Goal: Task Accomplishment & Management: Use online tool/utility

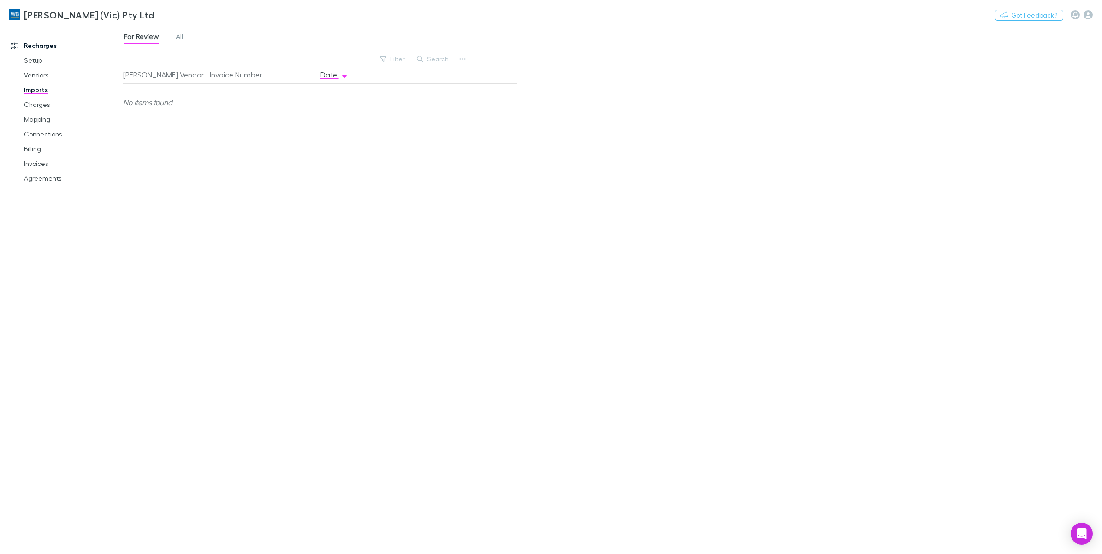
click at [231, 31] on div "For Review All" at bounding box center [612, 39] width 979 height 18
click at [456, 60] on button "button" at bounding box center [462, 59] width 13 height 13
click at [448, 81] on p "Custom CSV Import" at bounding box center [405, 77] width 112 height 11
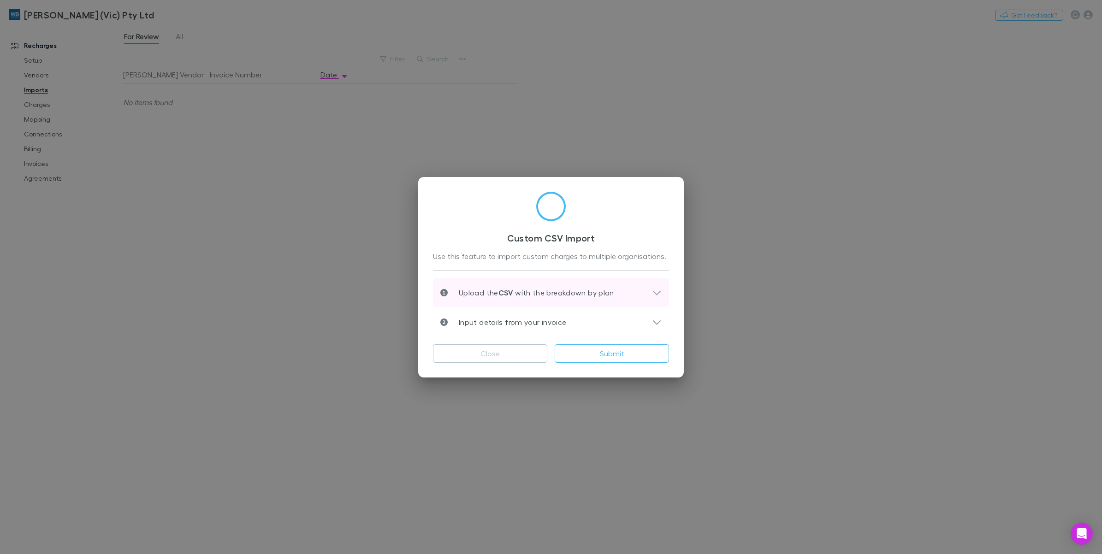
click at [652, 292] on icon at bounding box center [657, 292] width 10 height 11
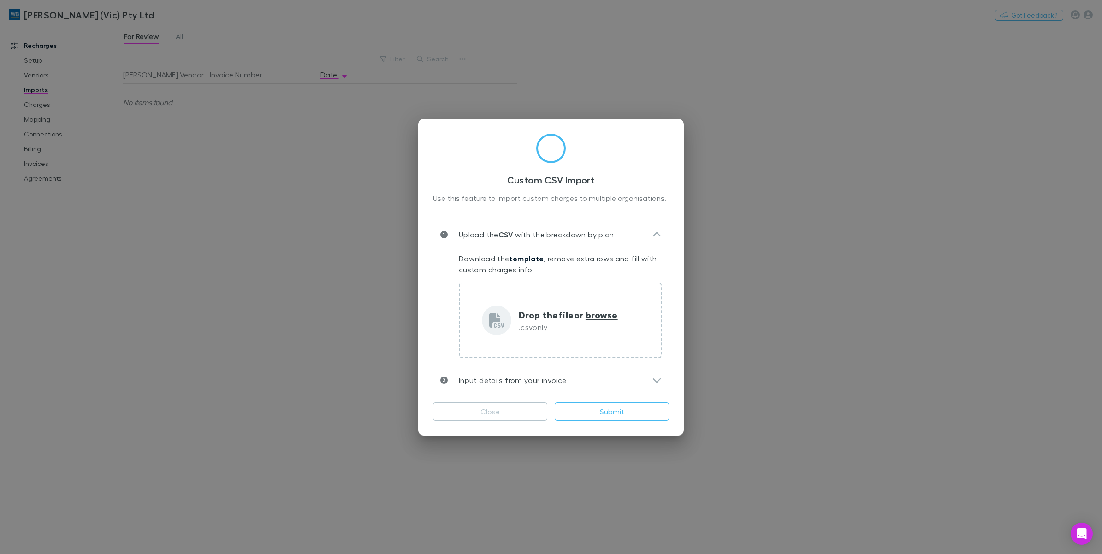
click at [519, 255] on link "template" at bounding box center [526, 258] width 35 height 9
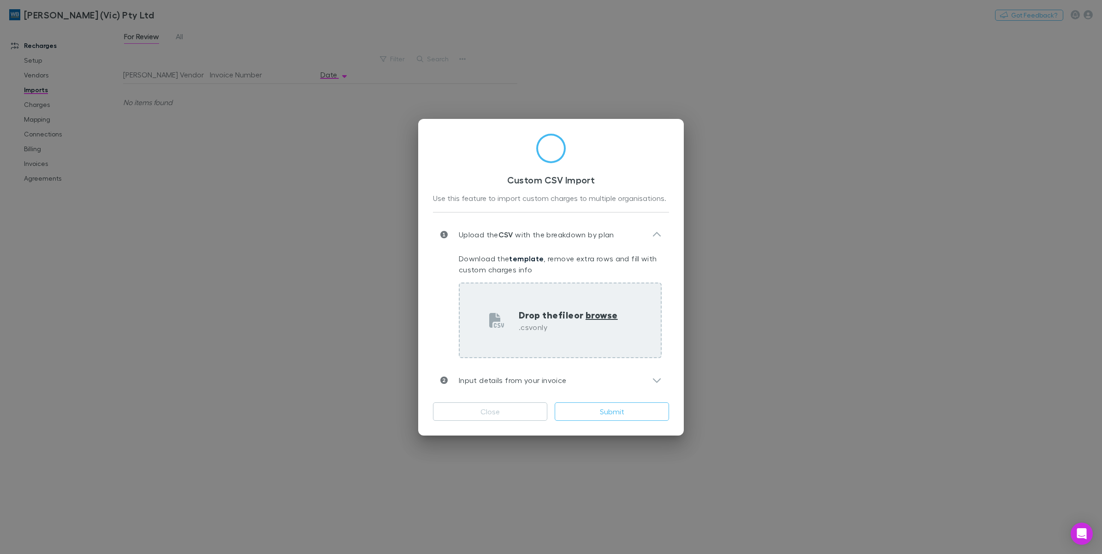
click at [605, 316] on span "browse" at bounding box center [601, 315] width 32 height 12
type input "**********"
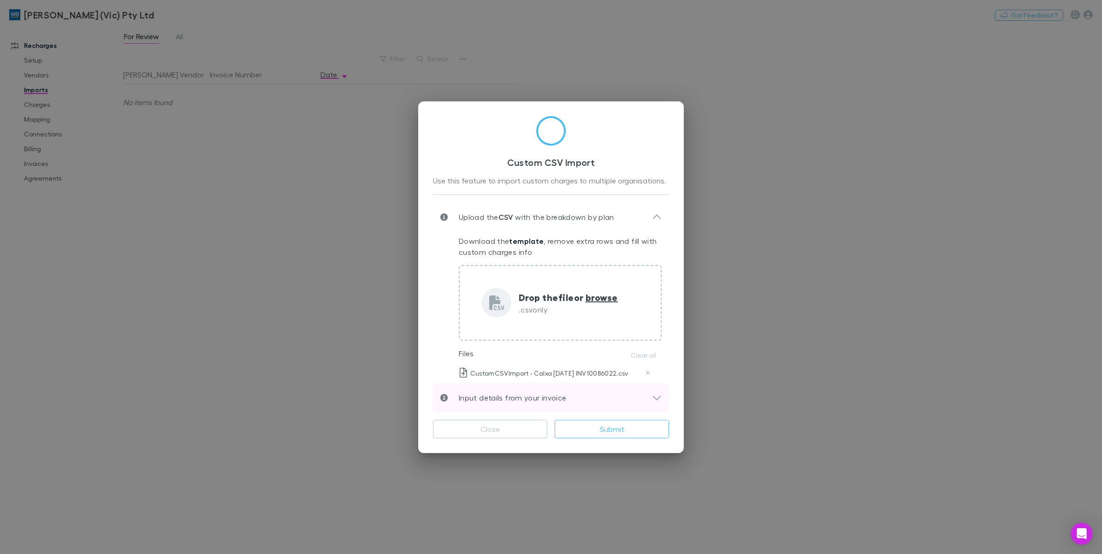
click at [660, 396] on icon at bounding box center [657, 397] width 10 height 11
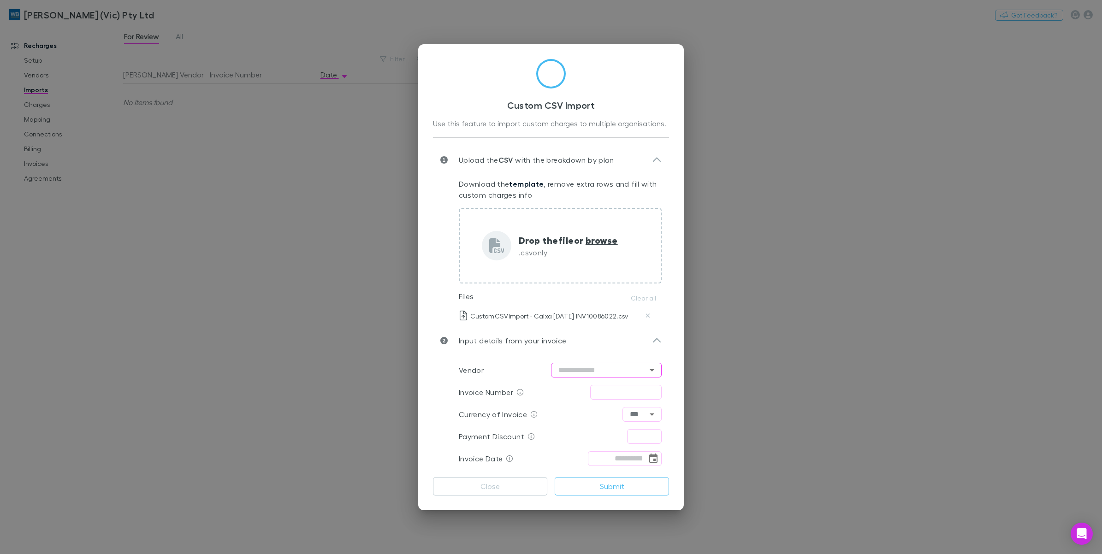
click at [639, 370] on input "text" at bounding box center [606, 370] width 111 height 15
click at [586, 256] on li "Calxa" at bounding box center [606, 261] width 111 height 17
type input "*****"
click at [632, 394] on input "text" at bounding box center [625, 392] width 71 height 15
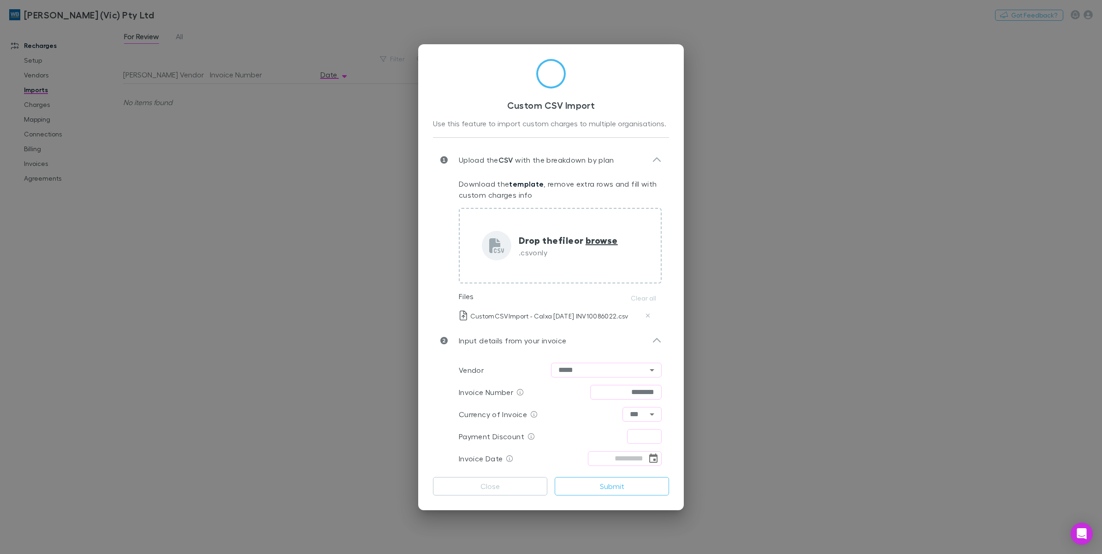
type input "********"
click at [649, 436] on input "text" at bounding box center [644, 436] width 35 height 15
type input "****"
click at [648, 460] on icon "Choose date" at bounding box center [653, 458] width 11 height 11
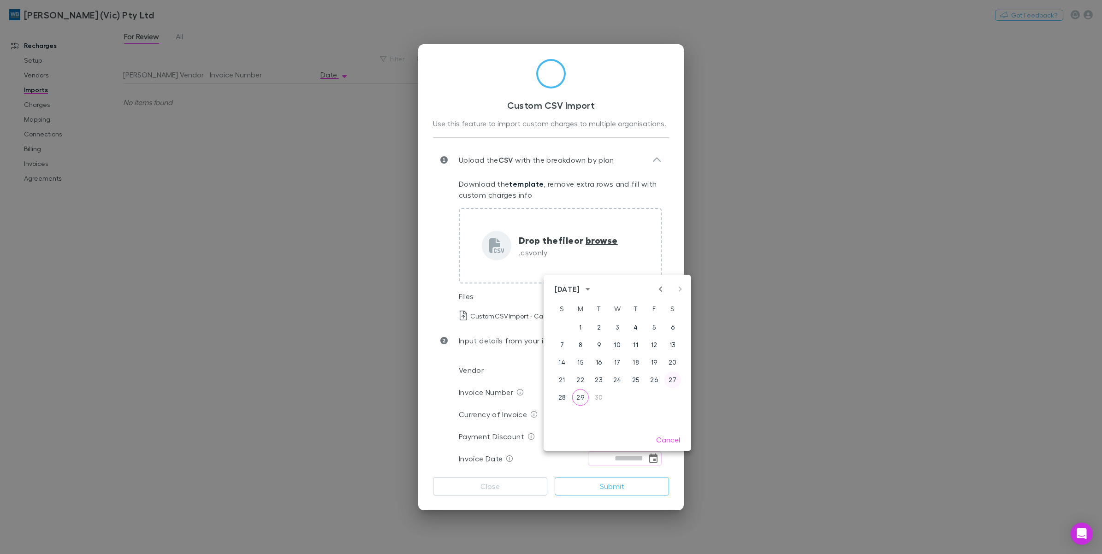
click at [676, 382] on button "27" at bounding box center [672, 380] width 17 height 17
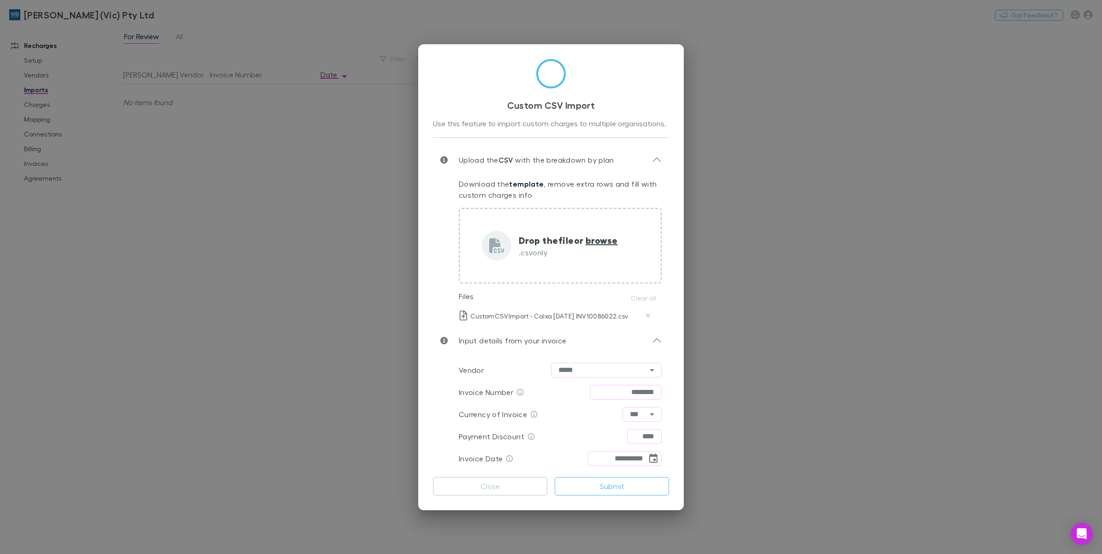
type input "**********"
click at [617, 482] on button "Submit" at bounding box center [612, 486] width 114 height 18
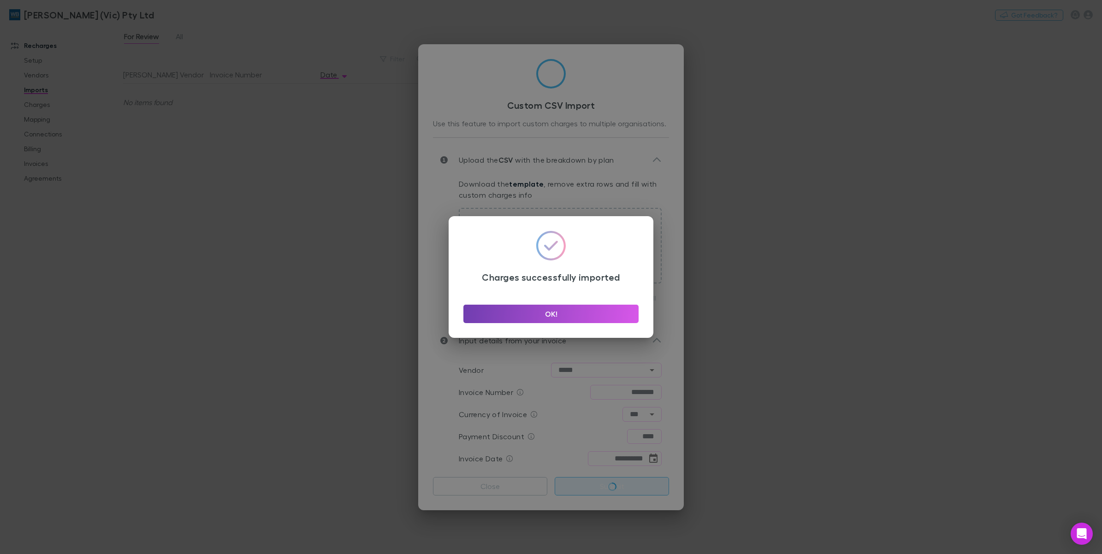
click at [529, 310] on button "OK!" at bounding box center [550, 314] width 175 height 18
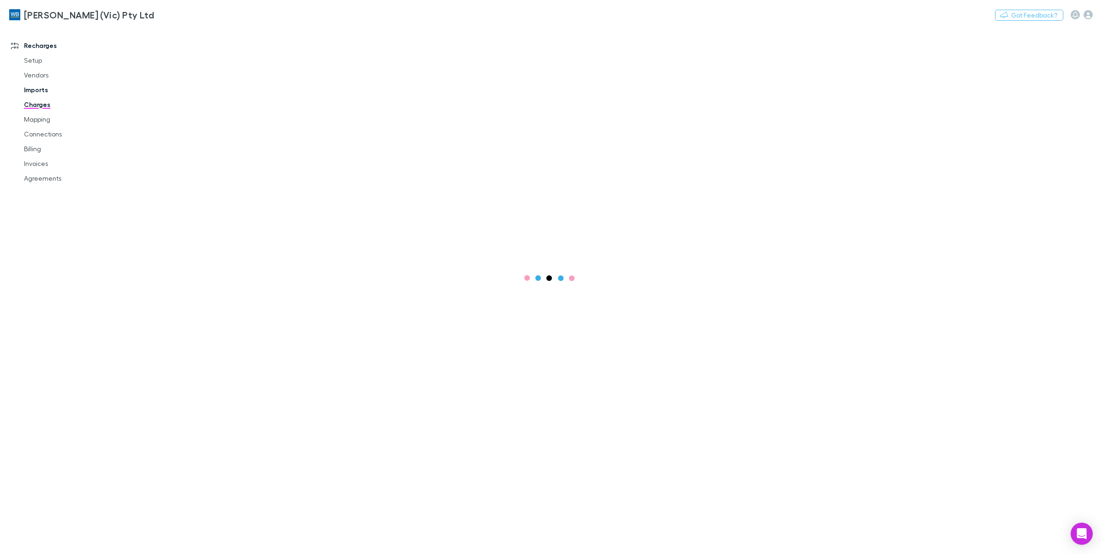
click at [45, 93] on link "Imports" at bounding box center [72, 90] width 115 height 15
click at [178, 40] on span "All" at bounding box center [179, 38] width 7 height 12
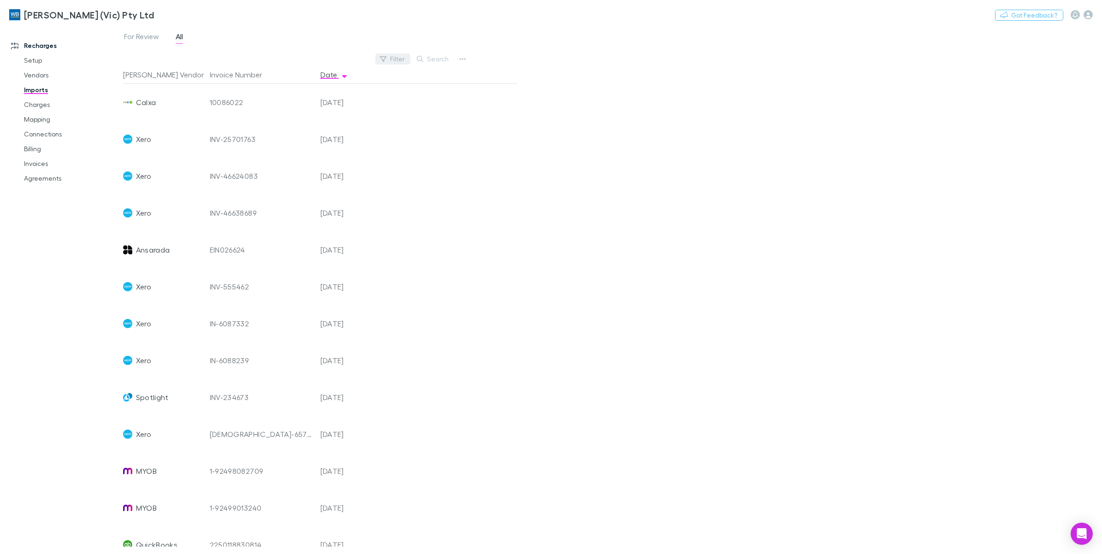
click at [391, 61] on button "Filter" at bounding box center [392, 58] width 35 height 11
click at [325, 146] on li "Calxa" at bounding box center [330, 148] width 160 height 15
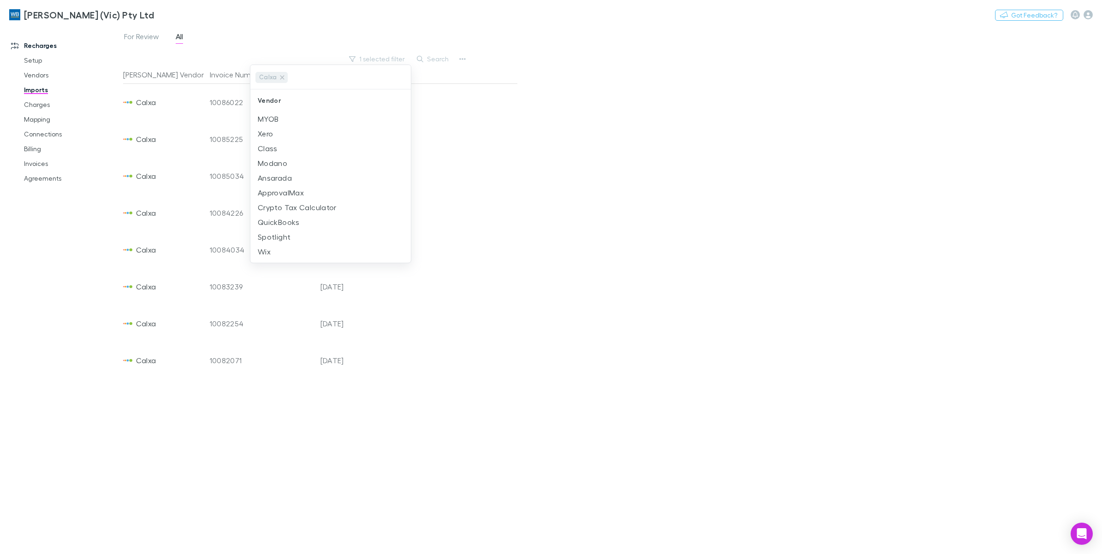
click at [582, 233] on div at bounding box center [551, 277] width 1102 height 554
click at [44, 108] on link "Charges" at bounding box center [72, 104] width 115 height 15
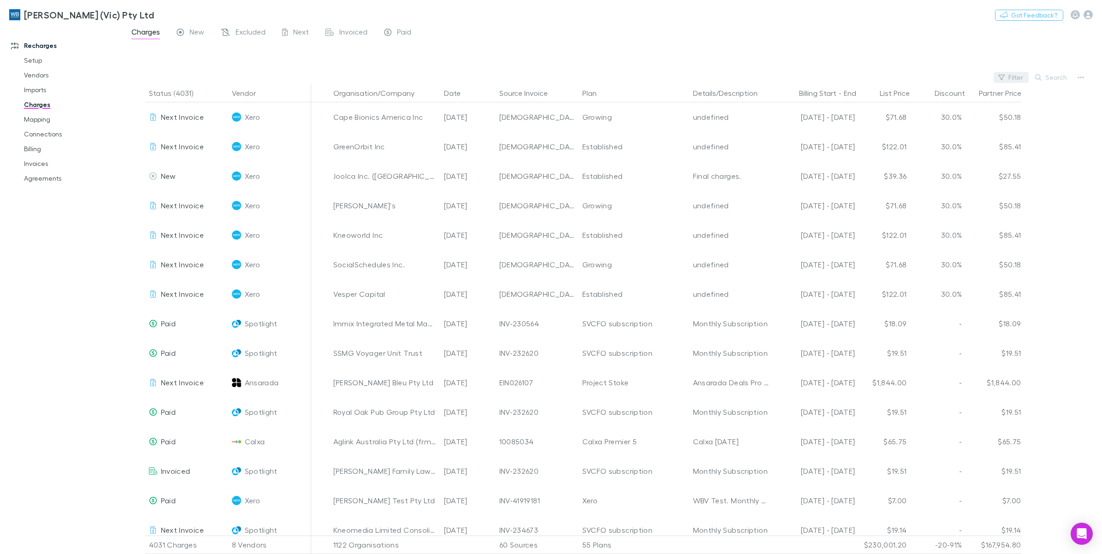
click at [1013, 77] on button "Filter" at bounding box center [1010, 77] width 35 height 11
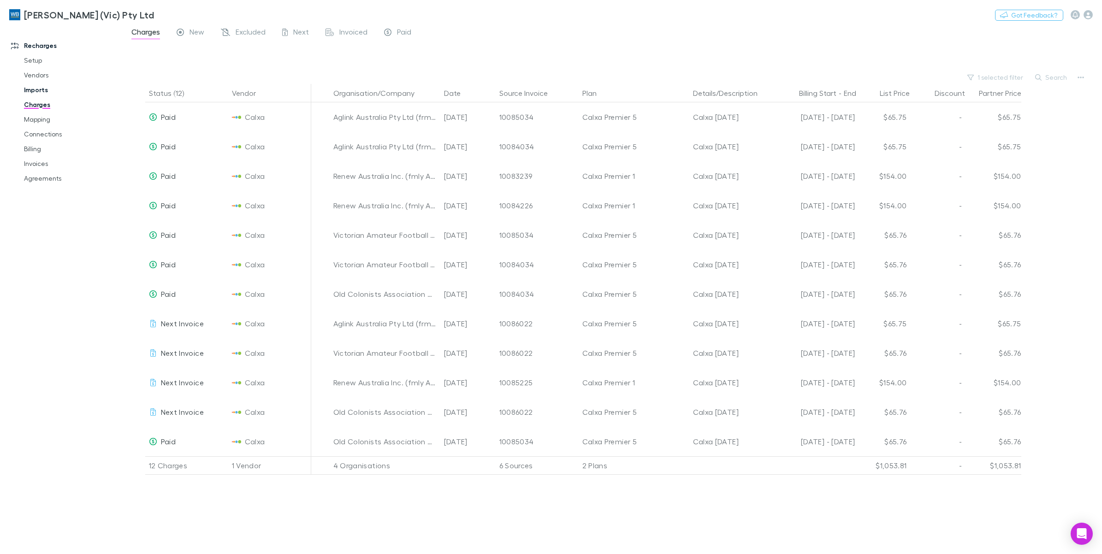
click at [39, 93] on link "Imports" at bounding box center [72, 90] width 115 height 15
click at [30, 90] on link "Imports" at bounding box center [72, 90] width 115 height 15
click at [37, 94] on link "Imports" at bounding box center [72, 90] width 115 height 15
click at [38, 88] on link "Imports" at bounding box center [72, 90] width 115 height 15
click at [33, 88] on link "Imports" at bounding box center [72, 90] width 115 height 15
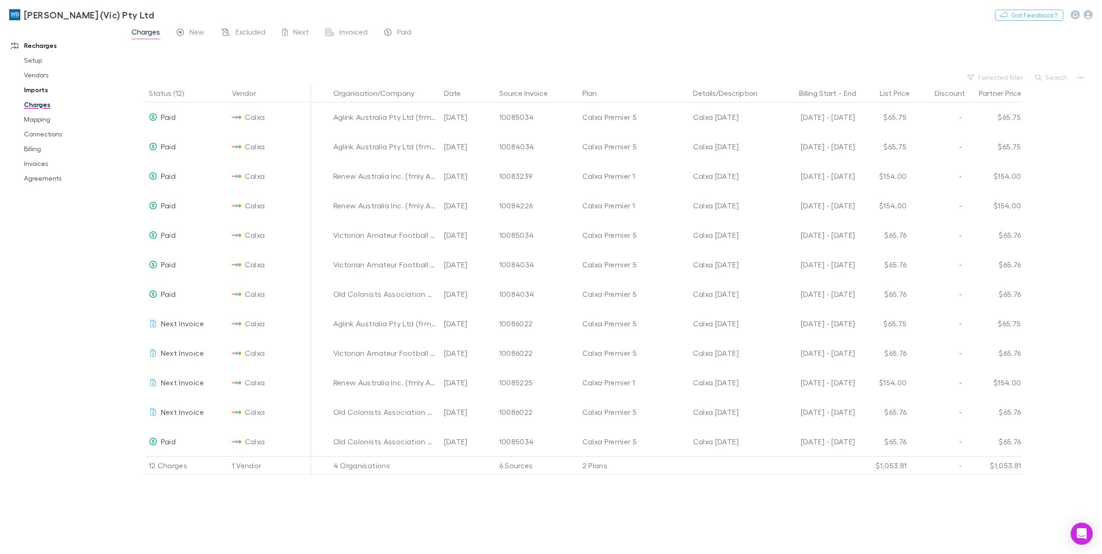
click at [29, 88] on link "Imports" at bounding box center [72, 90] width 115 height 15
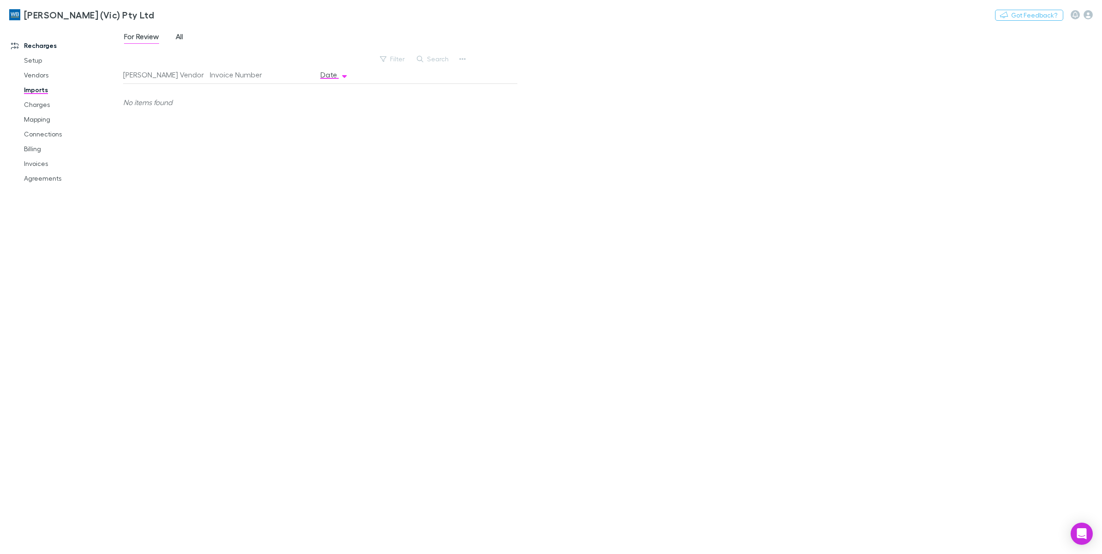
click at [177, 42] on span "All" at bounding box center [179, 38] width 7 height 12
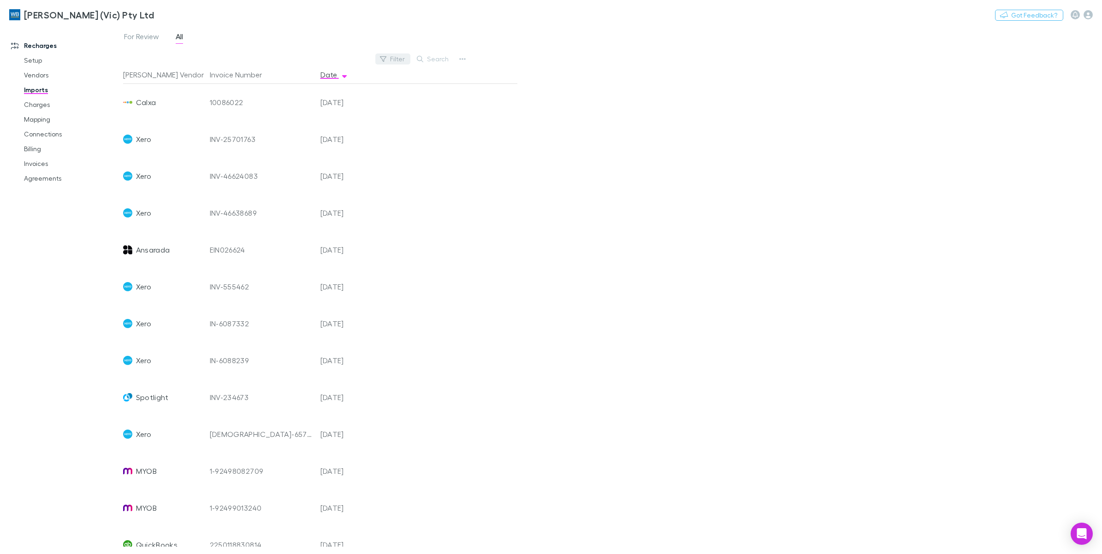
click at [396, 63] on button "Filter" at bounding box center [392, 58] width 35 height 11
click at [292, 204] on li "ApprovalMax" at bounding box center [330, 207] width 160 height 15
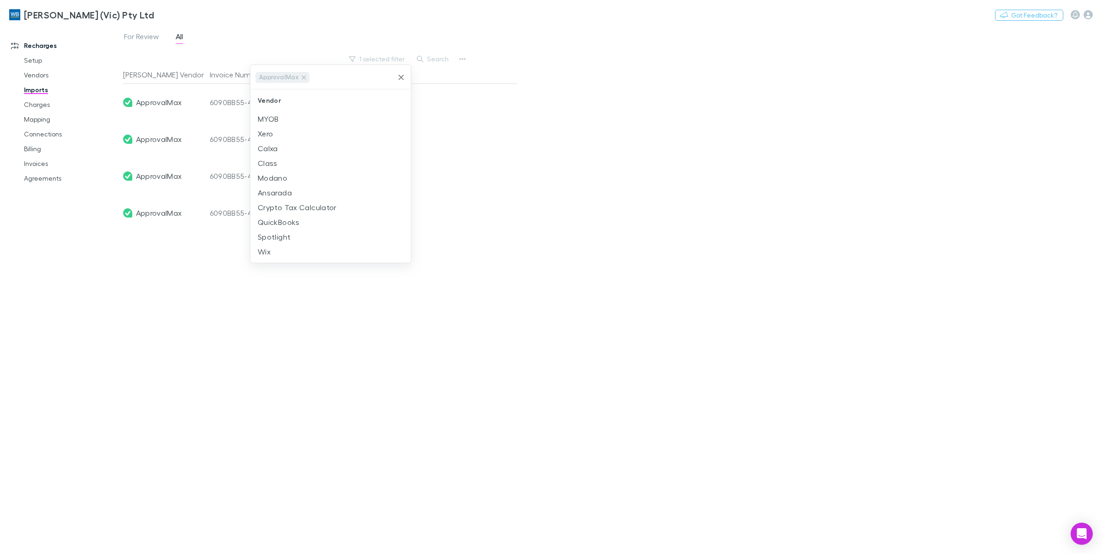
click at [496, 174] on div at bounding box center [551, 277] width 1102 height 554
click at [460, 58] on icon "button" at bounding box center [462, 58] width 6 height 7
click at [435, 76] on p "Custom CSV Import" at bounding box center [405, 77] width 112 height 11
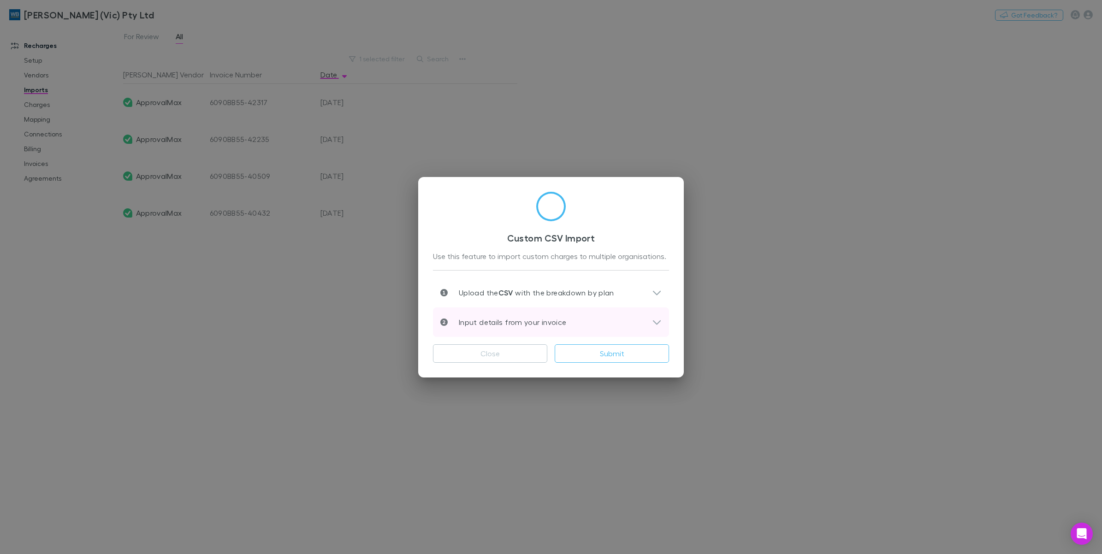
click at [652, 322] on icon at bounding box center [657, 322] width 10 height 11
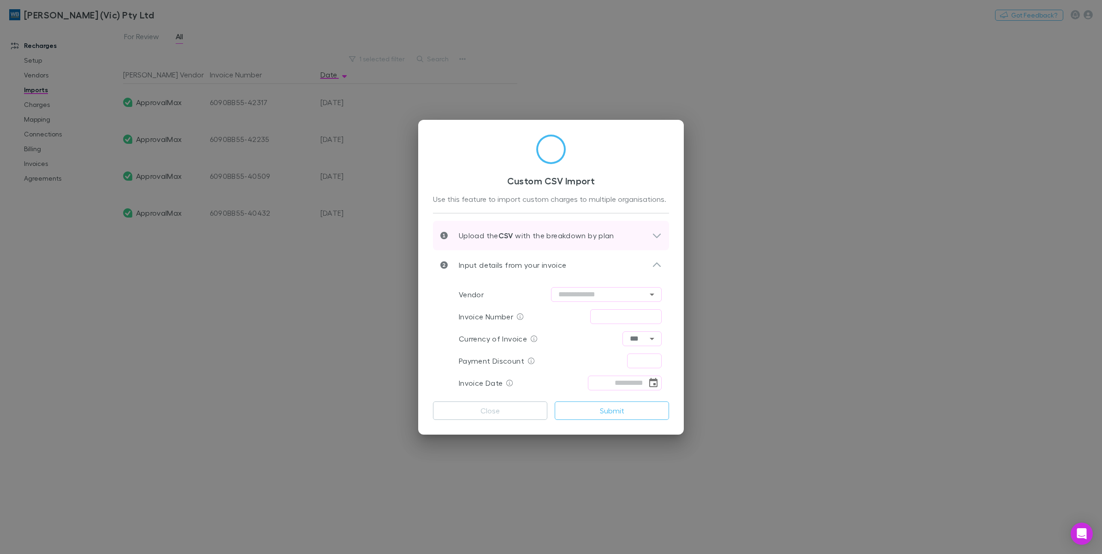
click at [563, 236] on p "Upload the CSV with the breakdown by plan" at bounding box center [531, 235] width 166 height 11
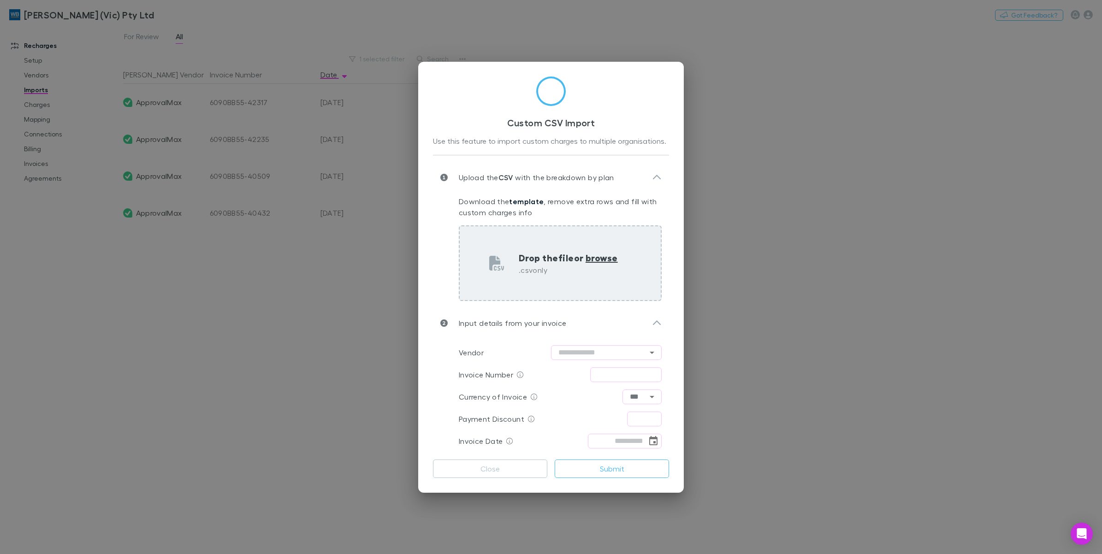
click at [600, 260] on span "browse" at bounding box center [601, 258] width 32 height 12
type input "**********"
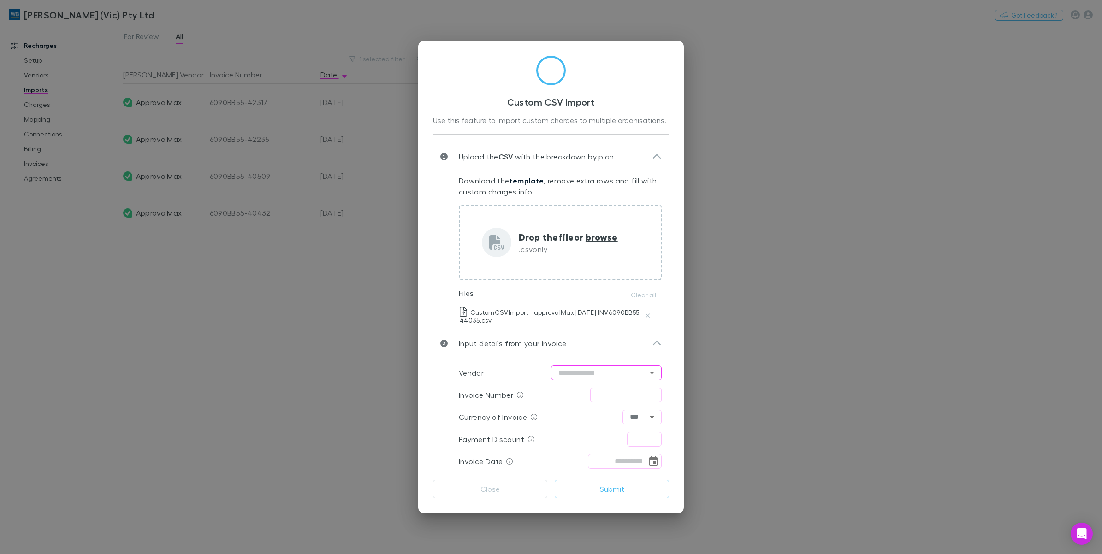
click at [649, 377] on icon "Open" at bounding box center [651, 372] width 11 height 11
click at [589, 241] on li "ApprovalMax" at bounding box center [606, 238] width 111 height 17
type input "**********"
click at [647, 397] on input "text" at bounding box center [625, 395] width 71 height 15
paste input "**********"
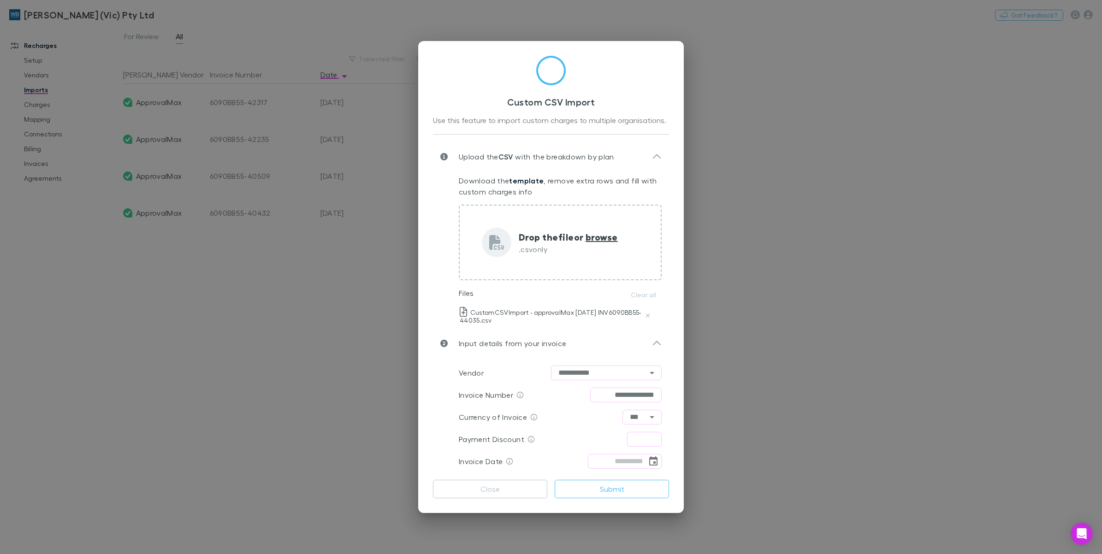
scroll to position [0, 1]
type input "**********"
click at [641, 443] on input "text" at bounding box center [644, 439] width 35 height 15
type input "****"
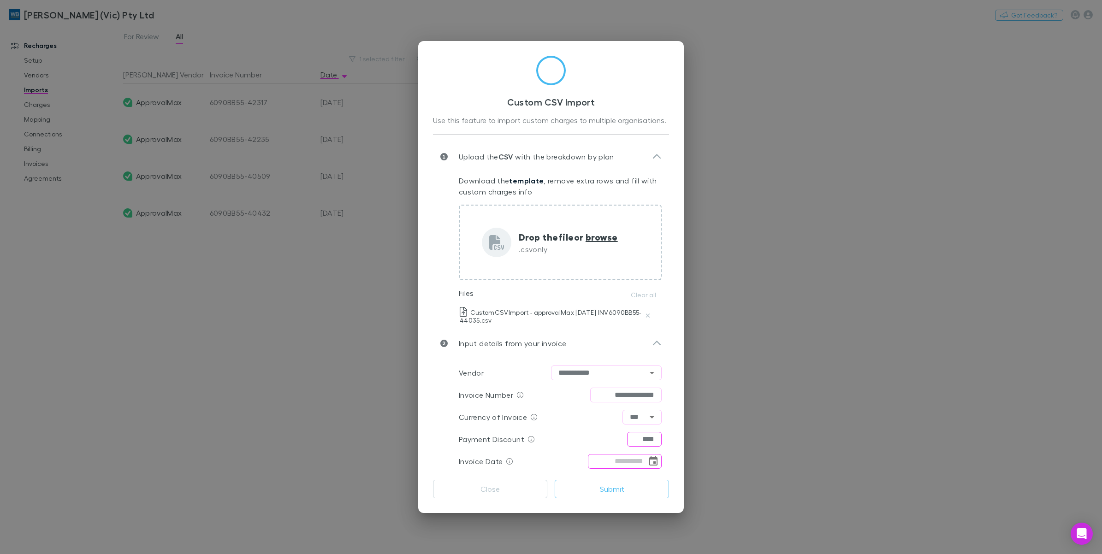
click at [650, 459] on icon "Choose date" at bounding box center [653, 460] width 8 height 9
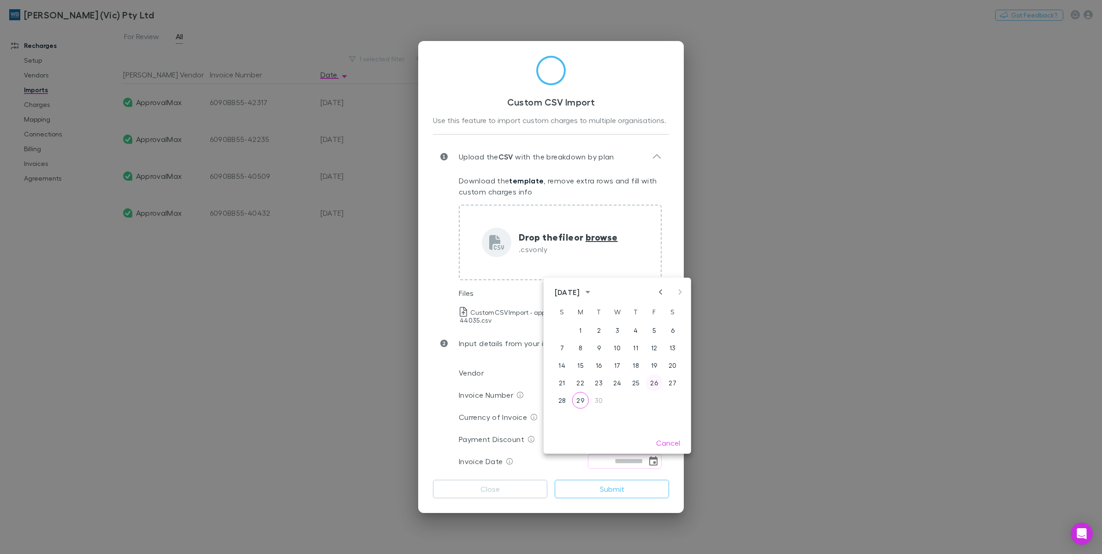
click at [651, 383] on button "26" at bounding box center [654, 383] width 17 height 17
type input "**********"
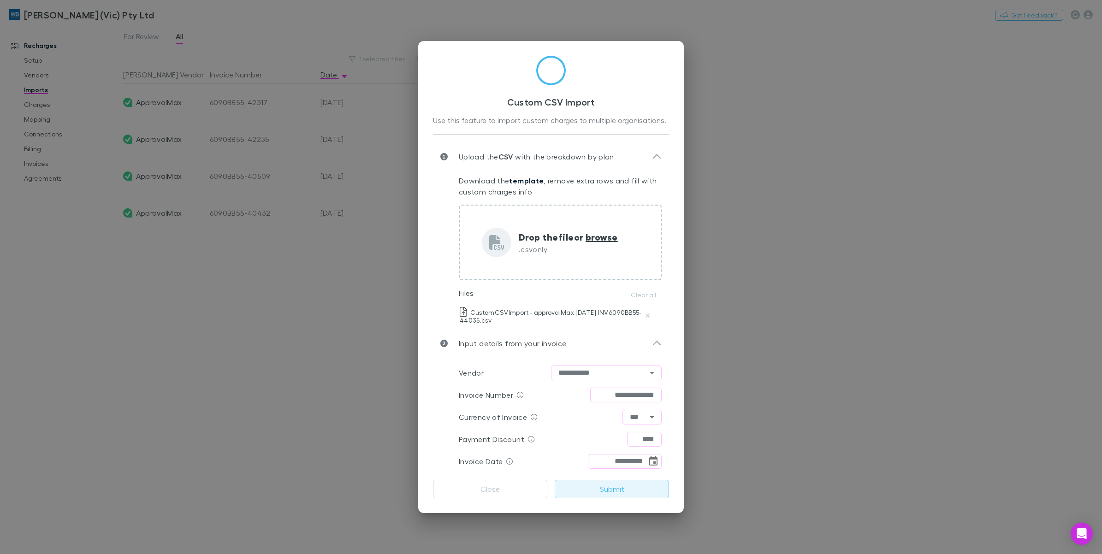
click at [634, 491] on button "Submit" at bounding box center [612, 489] width 114 height 18
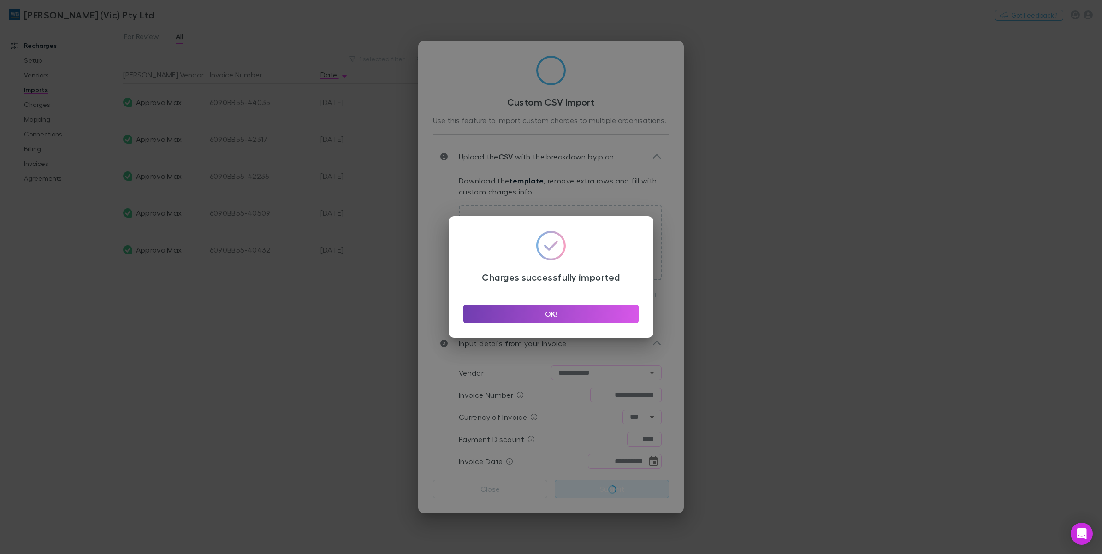
click at [576, 312] on button "OK!" at bounding box center [550, 314] width 175 height 18
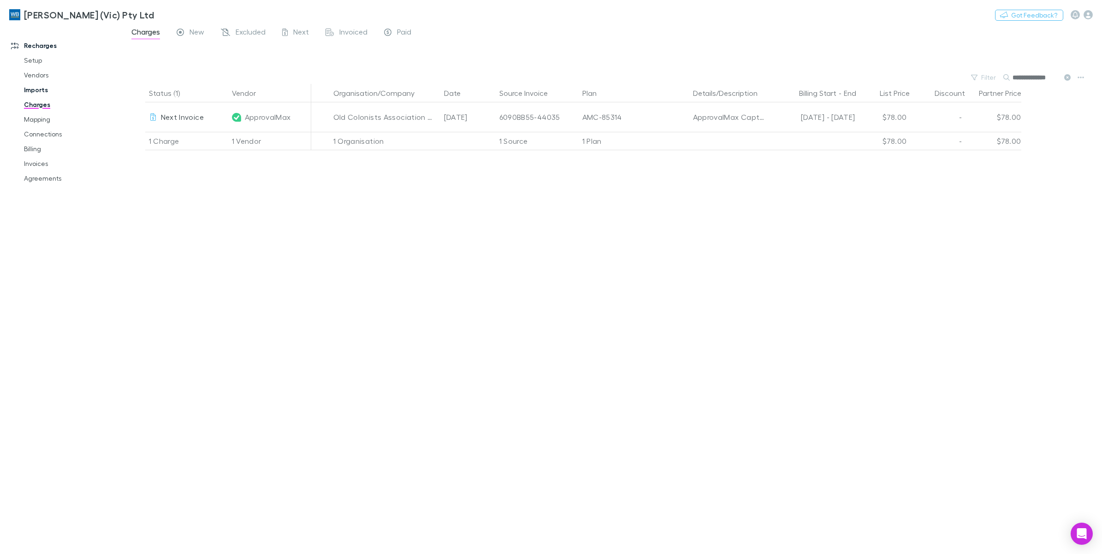
click at [38, 90] on link "Imports" at bounding box center [72, 90] width 115 height 15
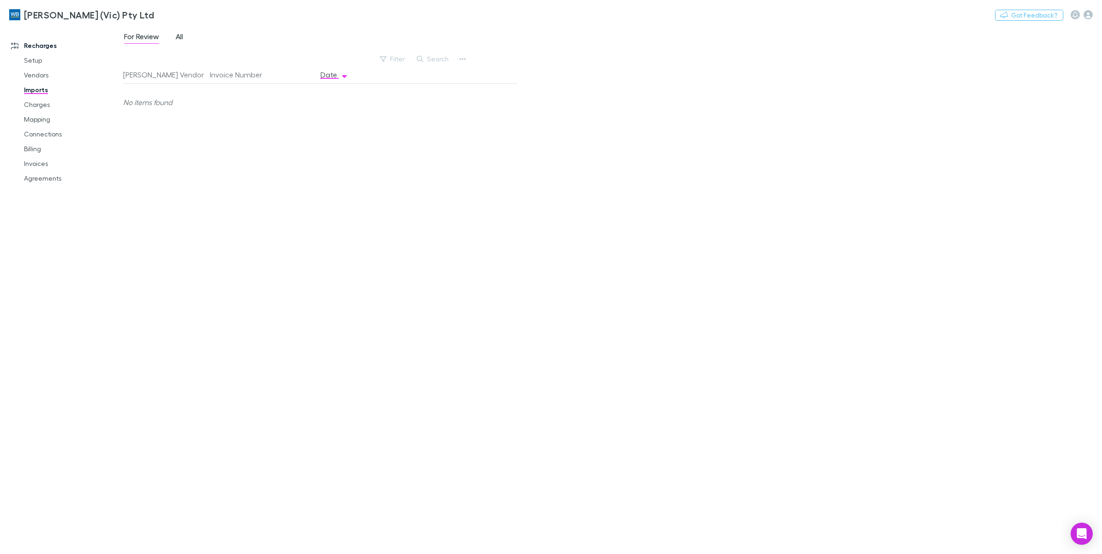
click at [182, 37] on span "All" at bounding box center [179, 38] width 7 height 12
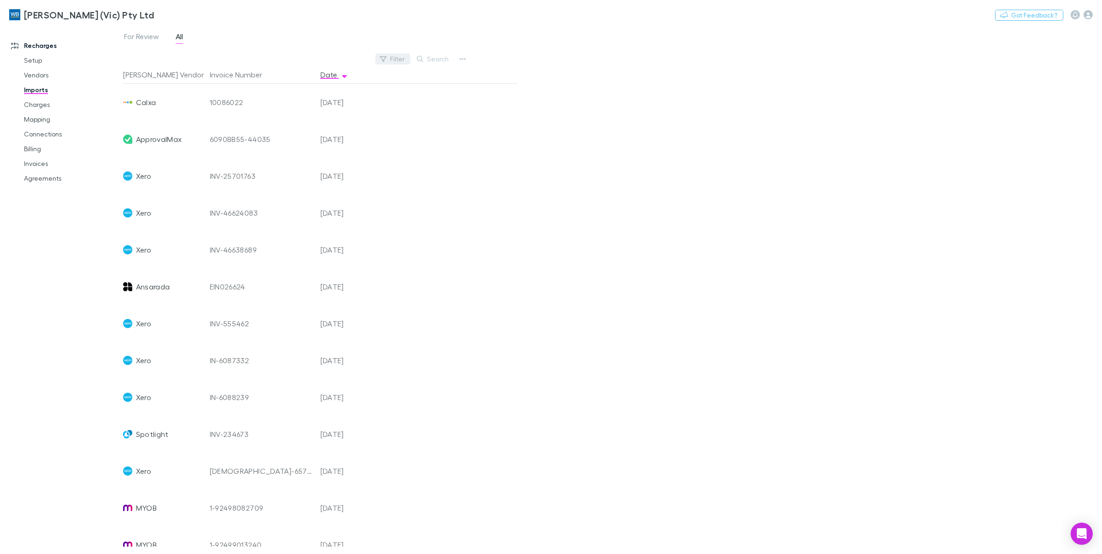
click at [398, 58] on button "Filter" at bounding box center [392, 58] width 35 height 11
click at [289, 190] on li "ApprovalMax" at bounding box center [330, 192] width 160 height 15
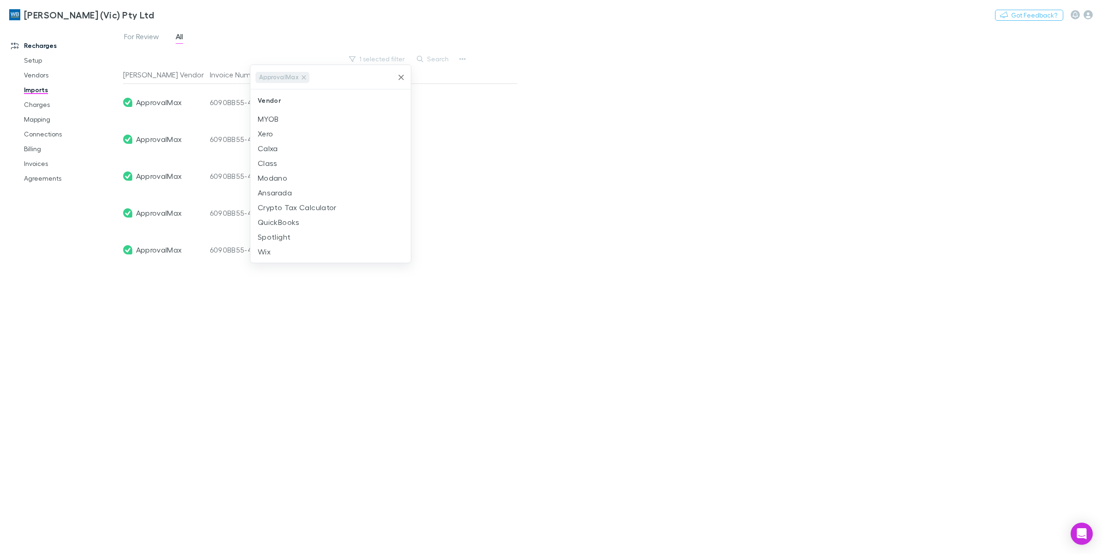
click at [469, 248] on div at bounding box center [551, 277] width 1102 height 554
click at [122, 351] on div "Recharges Setup Vendors Imports Charges Mapping Connections Billing Invoices Ag…" at bounding box center [66, 288] width 132 height 519
click at [468, 60] on button "button" at bounding box center [462, 59] width 13 height 13
click at [433, 78] on p "Custom CSV Import" at bounding box center [405, 77] width 112 height 11
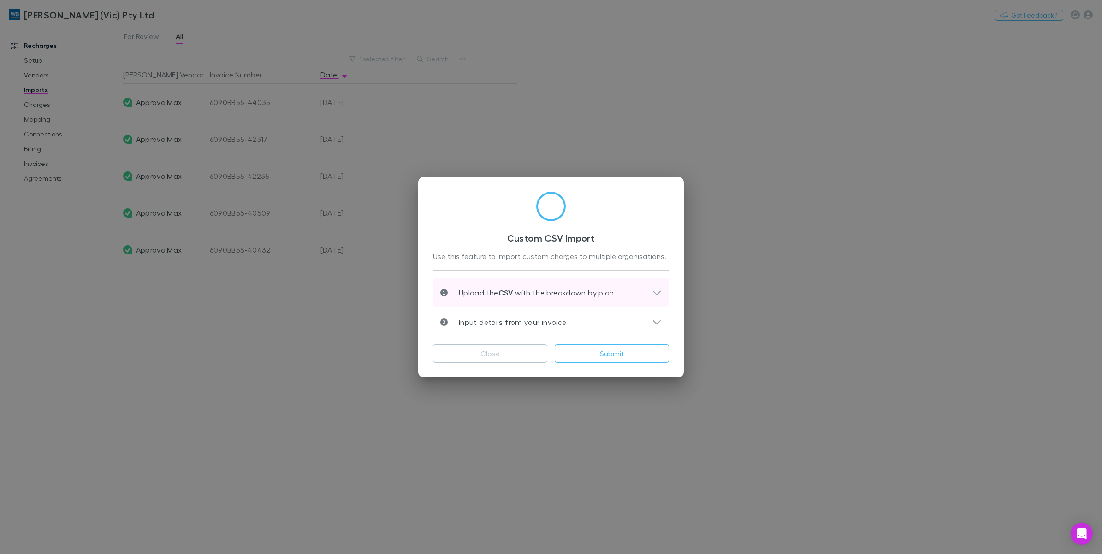
click at [652, 293] on icon at bounding box center [657, 292] width 10 height 11
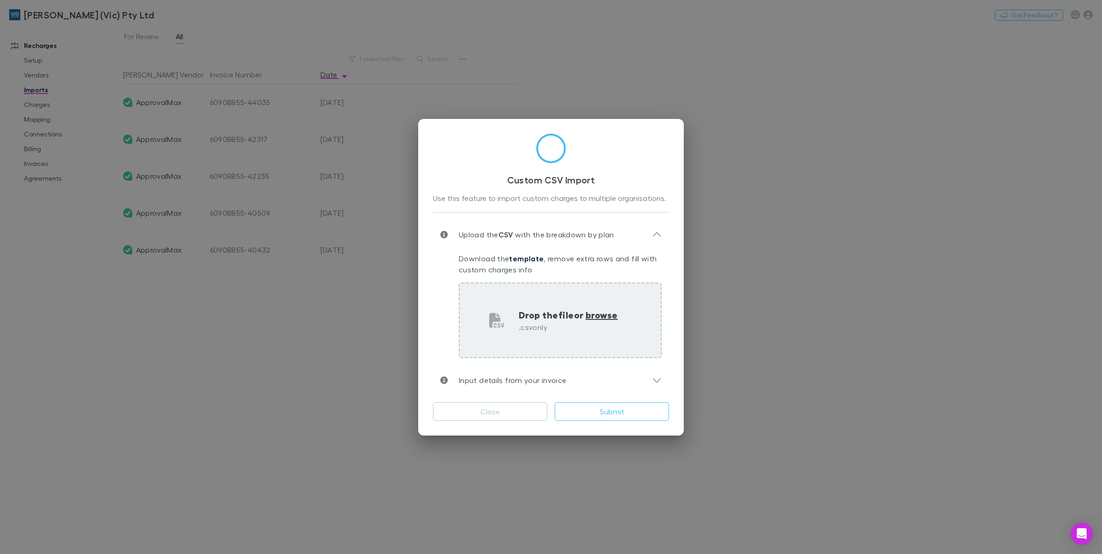
click at [610, 319] on span "browse" at bounding box center [601, 315] width 32 height 12
type input "**********"
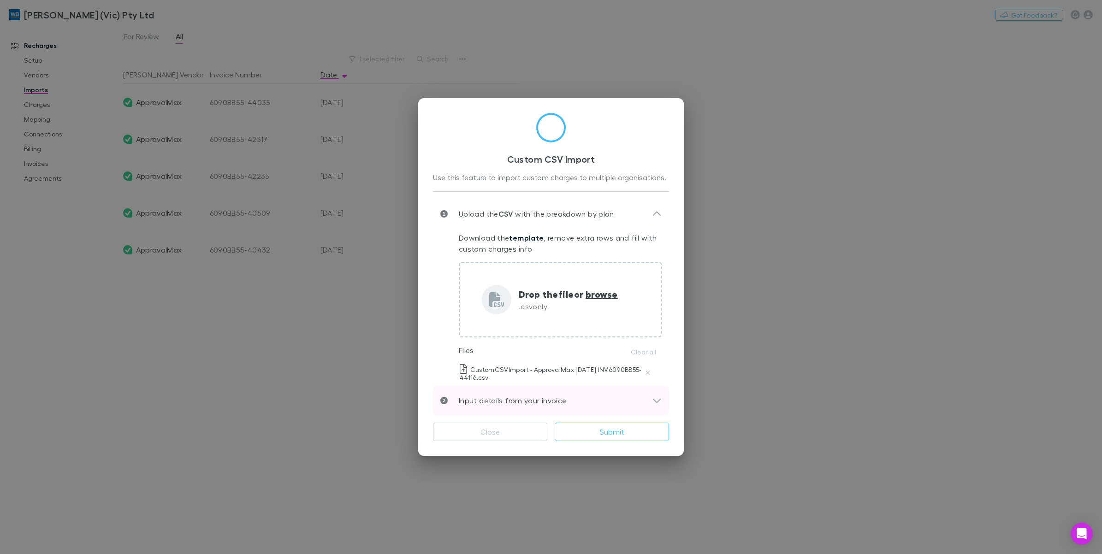
click at [656, 394] on div "Input details from your invoice" at bounding box center [551, 401] width 236 height 30
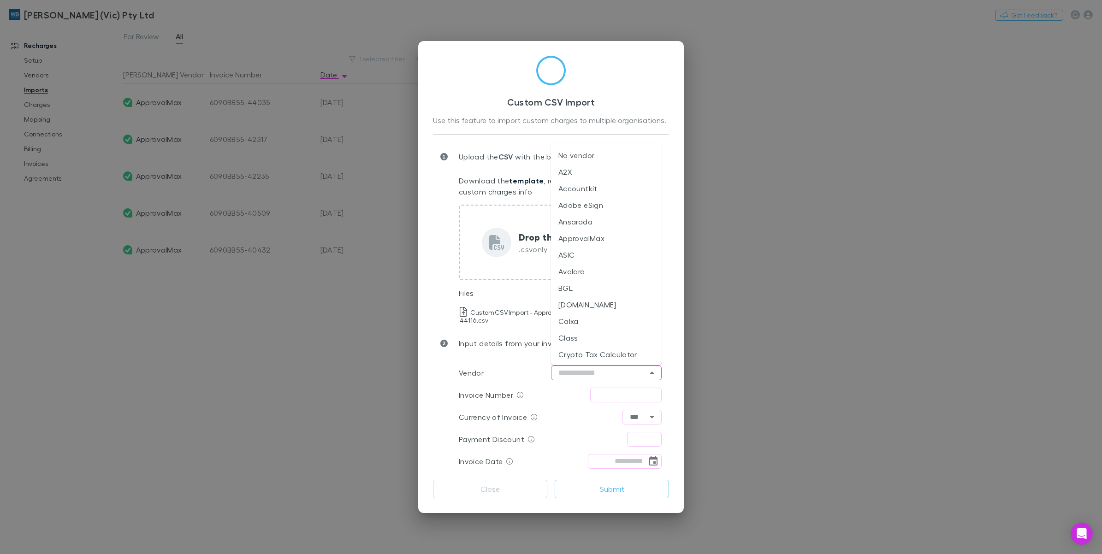
click at [638, 372] on input "text" at bounding box center [606, 373] width 111 height 15
click at [585, 236] on li "ApprovalMax" at bounding box center [606, 238] width 111 height 17
type input "**********"
click at [623, 390] on input "text" at bounding box center [625, 395] width 71 height 15
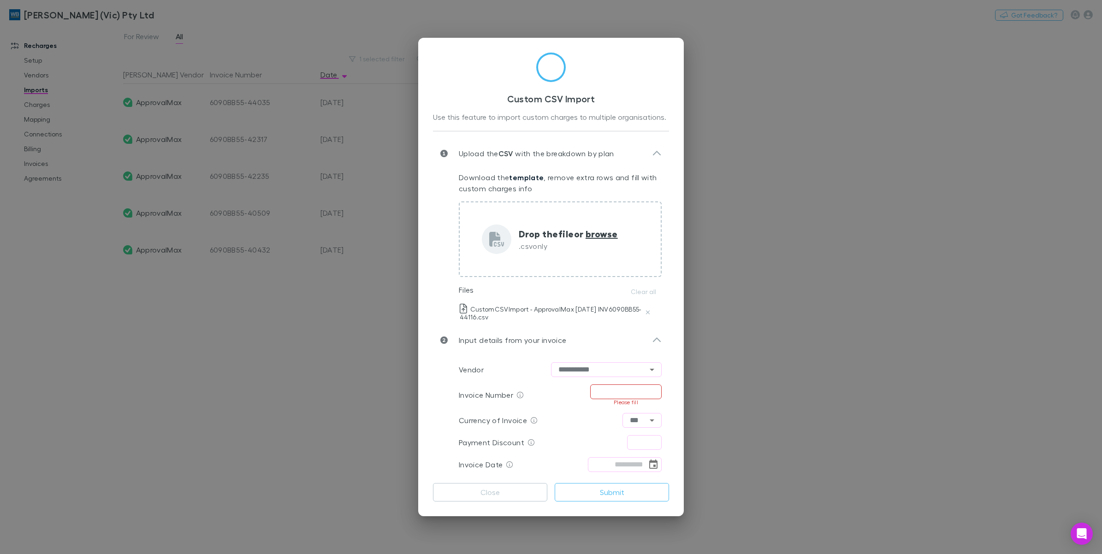
paste input "**********"
type input "**********"
click at [641, 434] on input "text" at bounding box center [644, 439] width 35 height 15
type input "****"
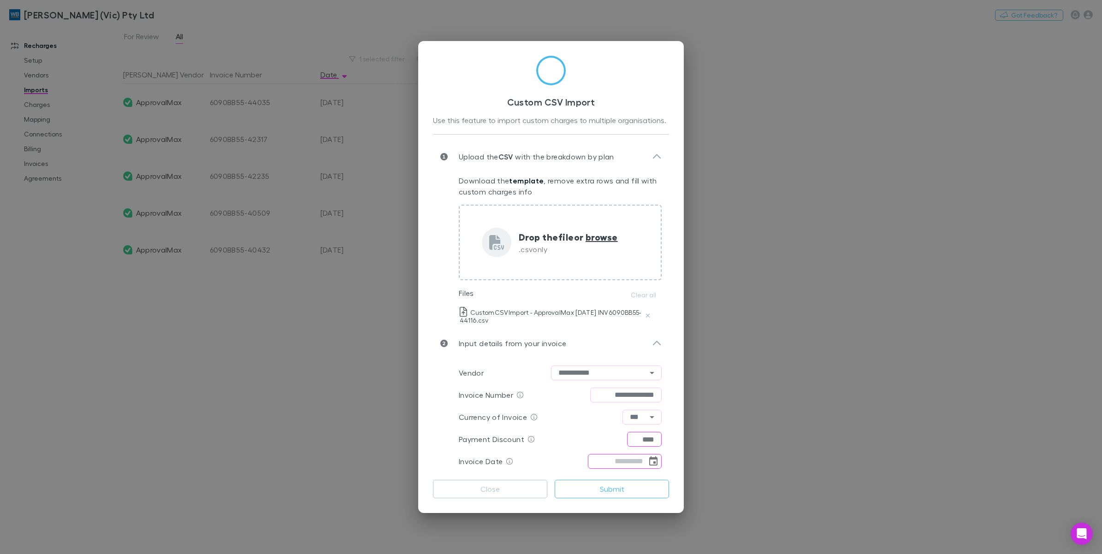
click at [650, 460] on icon "Choose date" at bounding box center [653, 461] width 11 height 11
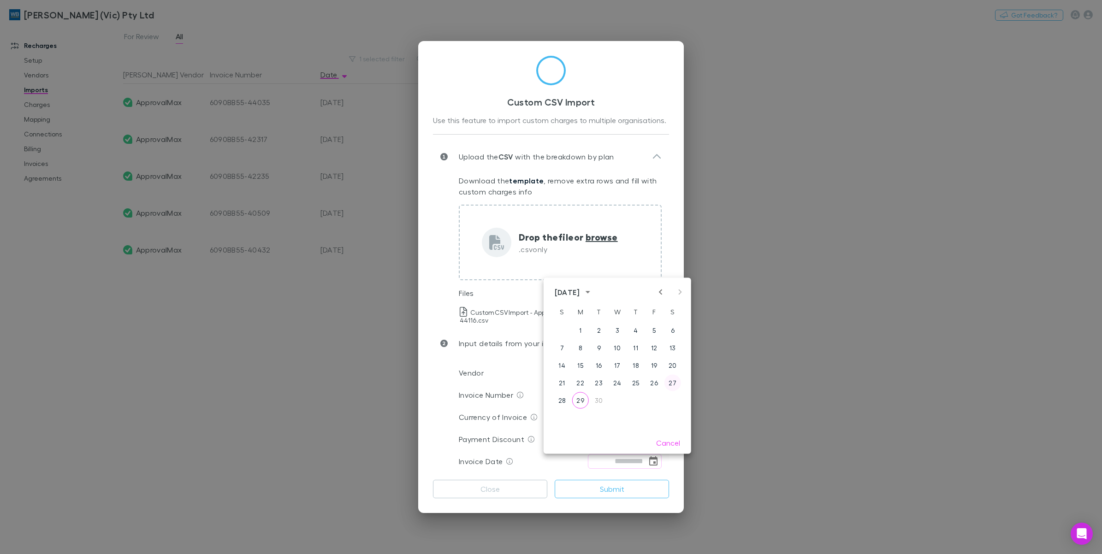
click at [670, 381] on button "27" at bounding box center [672, 383] width 17 height 17
type input "**********"
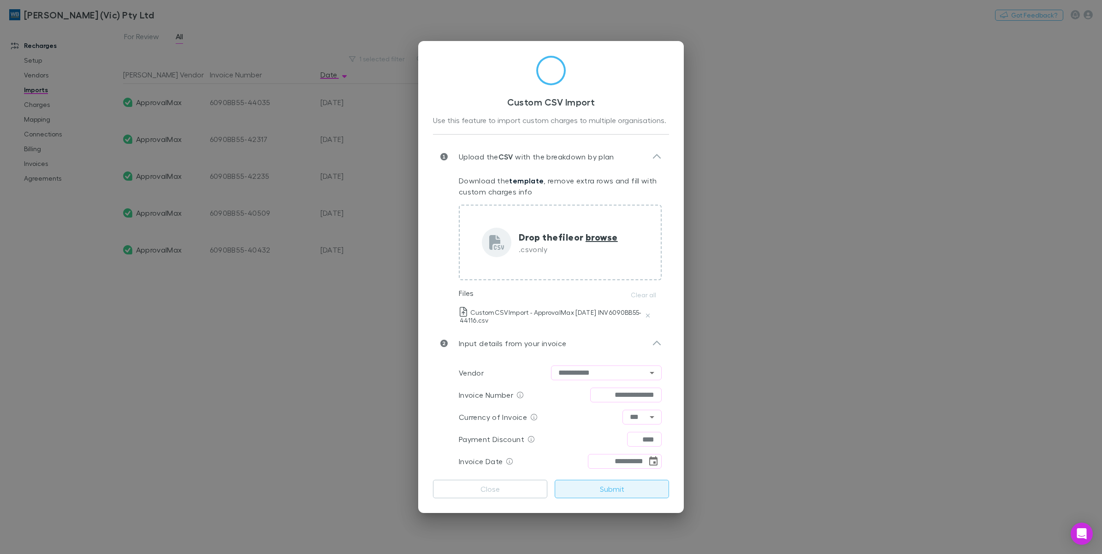
click at [606, 498] on button "Submit" at bounding box center [612, 489] width 114 height 18
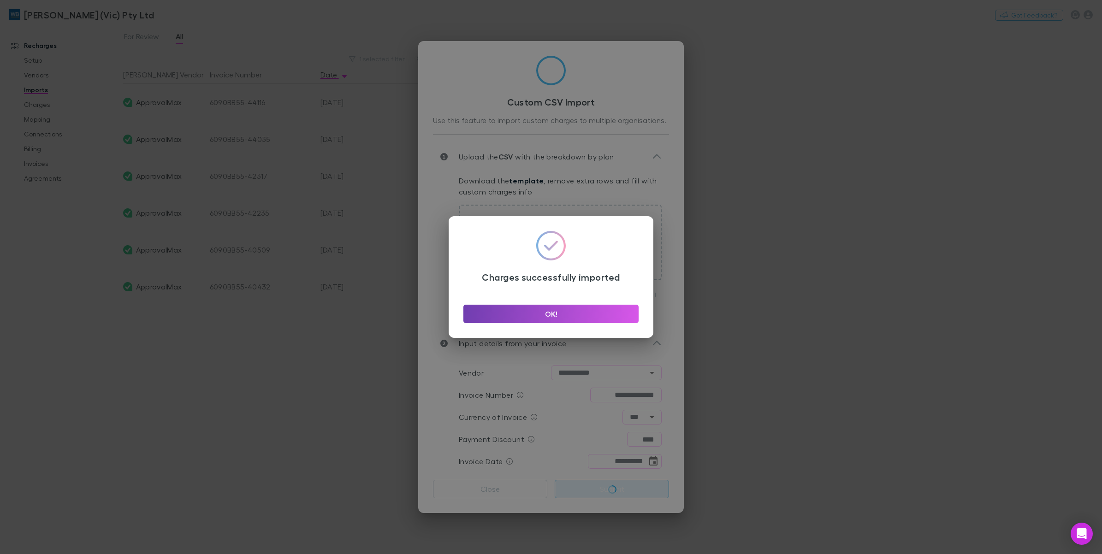
click at [574, 317] on button "OK!" at bounding box center [550, 314] width 175 height 18
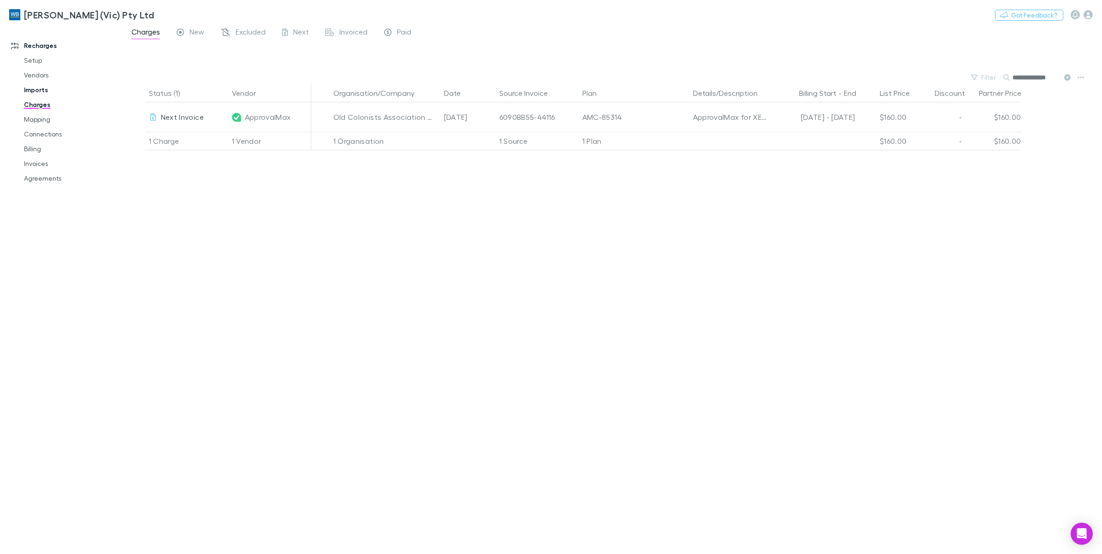
click at [33, 90] on link "Imports" at bounding box center [72, 90] width 115 height 15
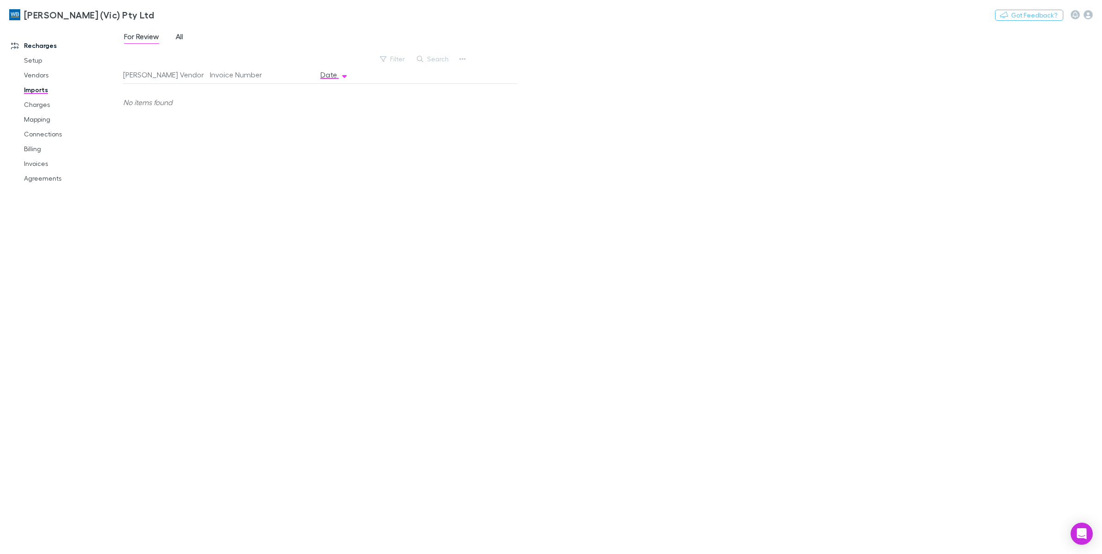
click at [177, 37] on span "All" at bounding box center [179, 38] width 7 height 12
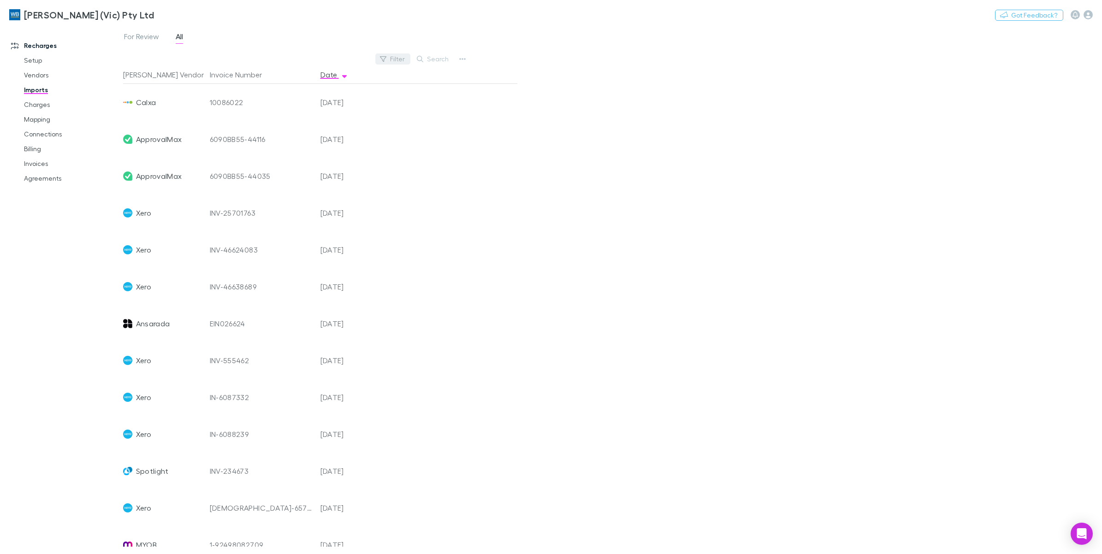
click at [403, 59] on button "Filter" at bounding box center [392, 58] width 35 height 11
click at [331, 193] on li "ApprovalMax" at bounding box center [330, 192] width 160 height 15
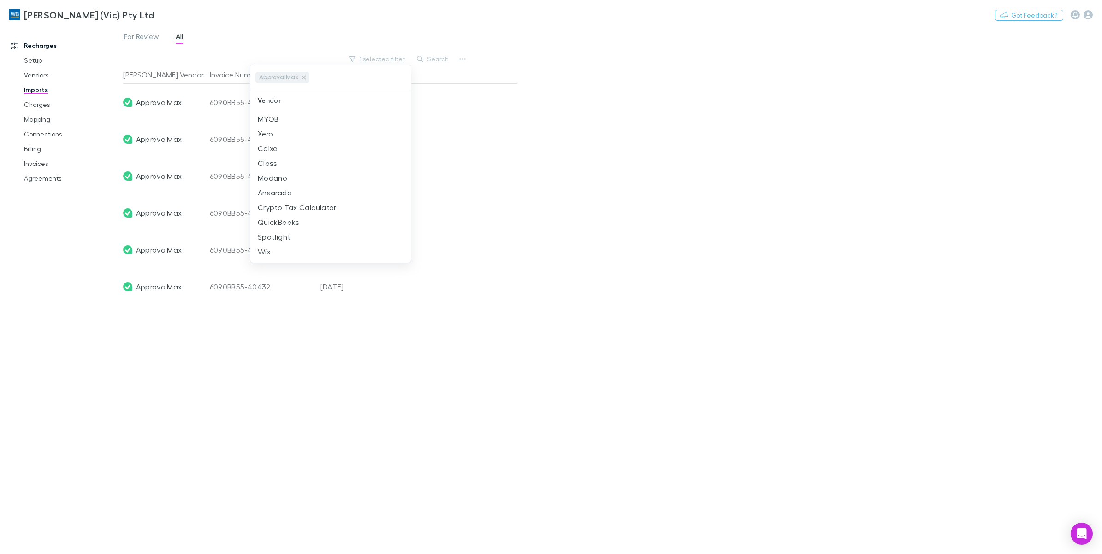
click at [521, 181] on div at bounding box center [551, 277] width 1102 height 554
click at [372, 54] on button "1 selected filter" at bounding box center [377, 58] width 66 height 11
click at [302, 143] on li "Calxa" at bounding box center [330, 148] width 160 height 15
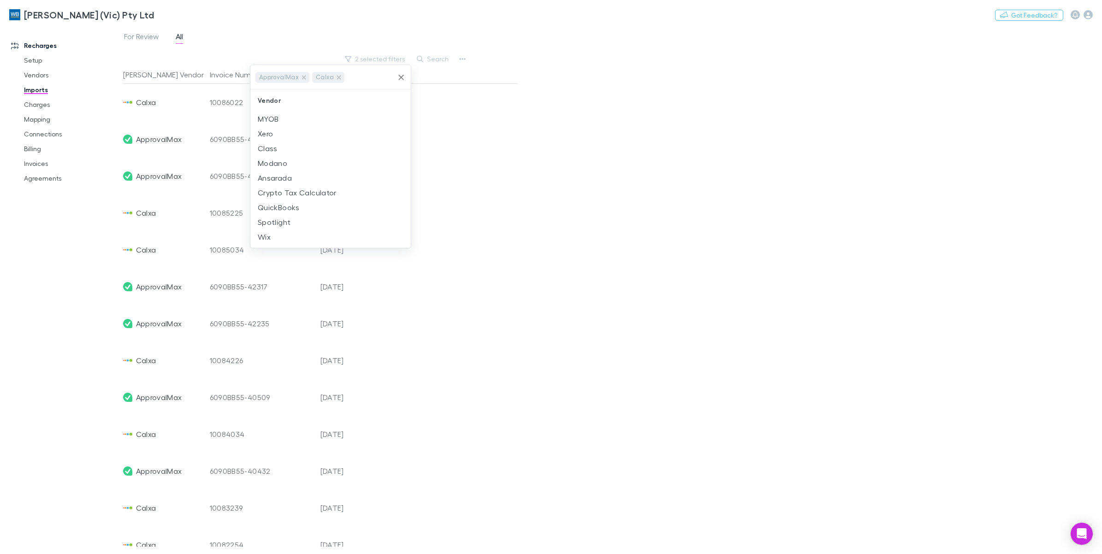
click at [307, 80] on div "ApprovalMax" at bounding box center [282, 77] width 54 height 11
click at [302, 80] on icon at bounding box center [303, 77] width 7 height 7
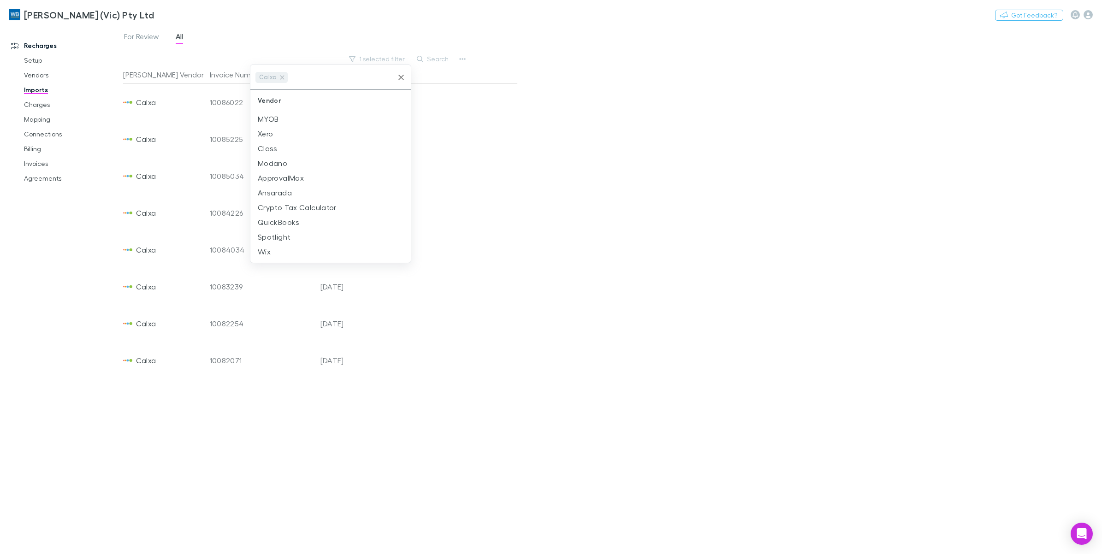
click at [609, 223] on div at bounding box center [551, 277] width 1102 height 554
